Goal: Task Accomplishment & Management: Manage account settings

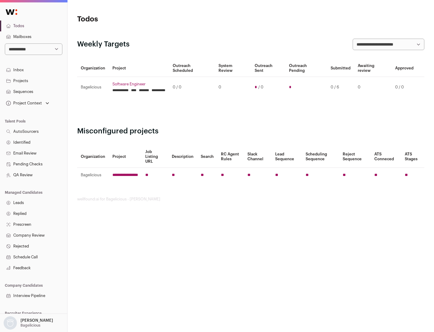
click at [33, 81] on link "Projects" at bounding box center [33, 80] width 67 height 11
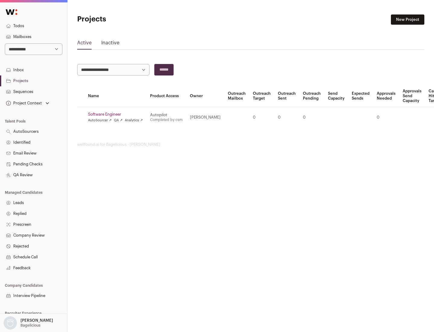
click at [117, 114] on link "Software Engineer" at bounding box center [115, 114] width 55 height 5
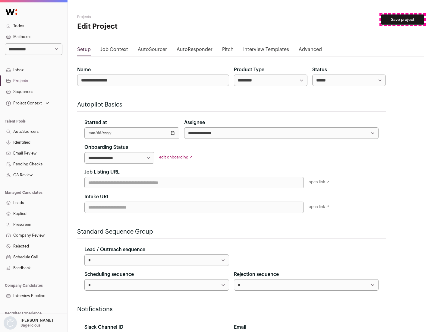
click at [403, 20] on button "Save project" at bounding box center [402, 19] width 43 height 10
